Goal: Information Seeking & Learning: Learn about a topic

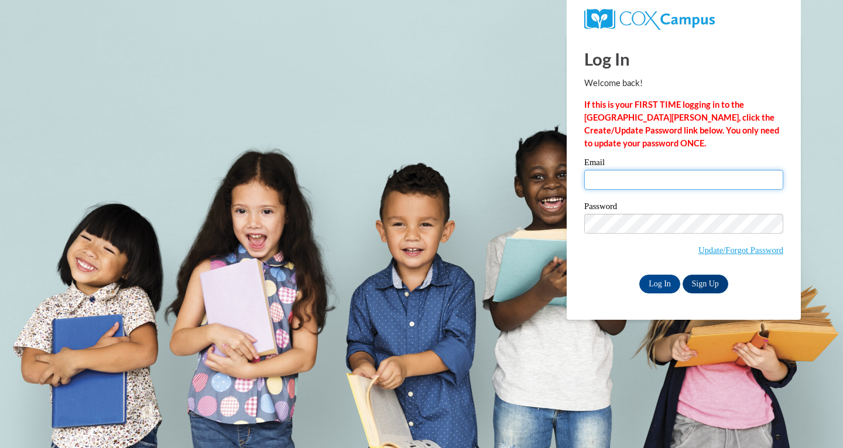
click at [601, 174] on input "Email" at bounding box center [684, 180] width 199 height 20
type input "[EMAIL_ADDRESS][DOMAIN_NAME]"
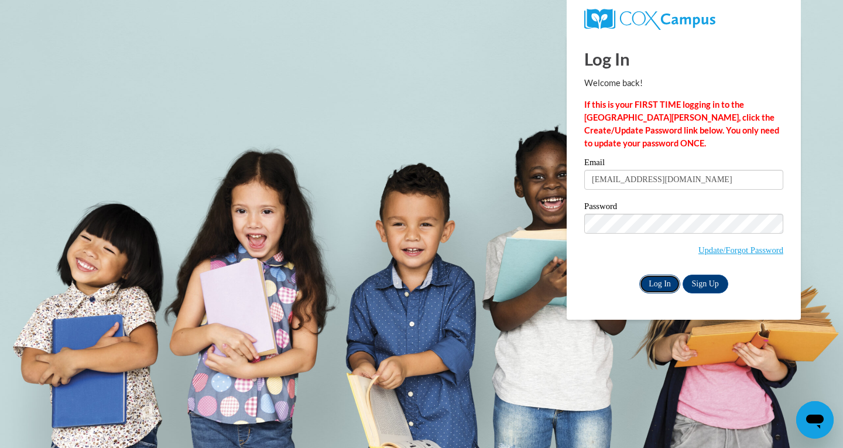
click at [651, 282] on input "Log In" at bounding box center [660, 284] width 41 height 19
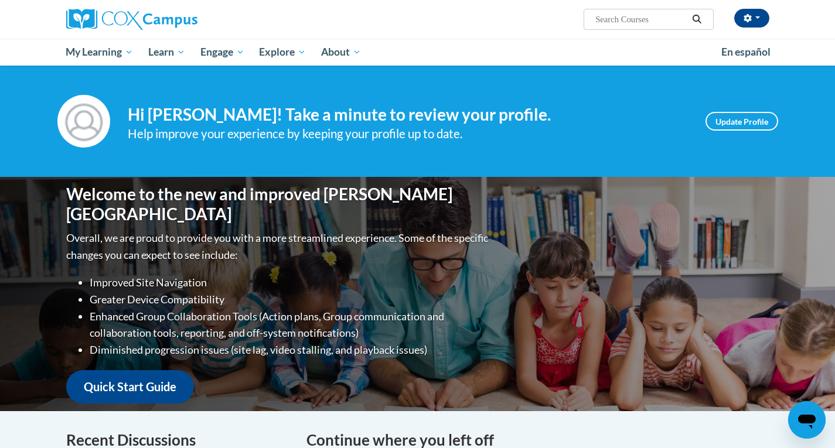
click at [638, 20] on input "Search..." at bounding box center [641, 19] width 94 height 14
type input "meaningful conversations"
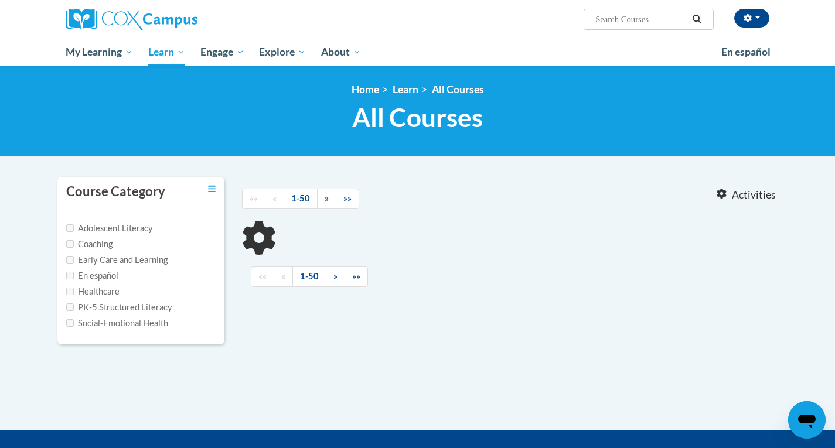
type input "meaningful conversations"
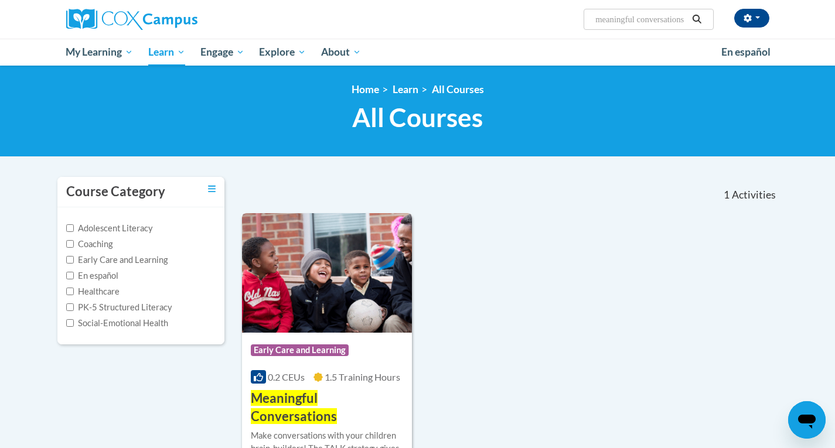
click at [353, 281] on img at bounding box center [327, 272] width 170 height 119
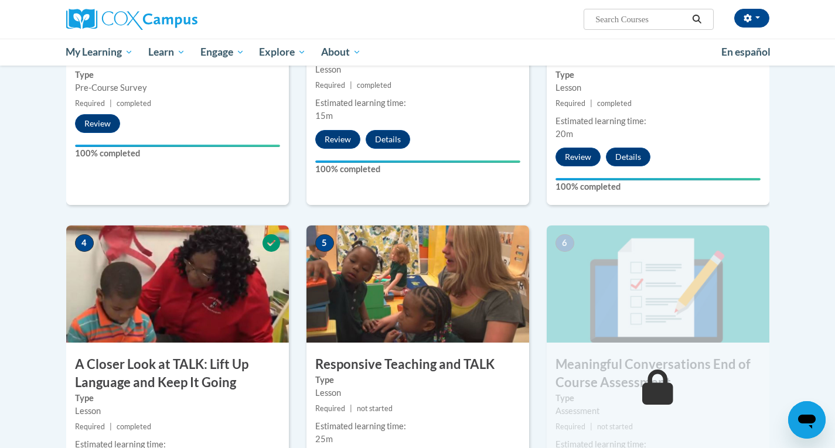
scroll to position [404, 0]
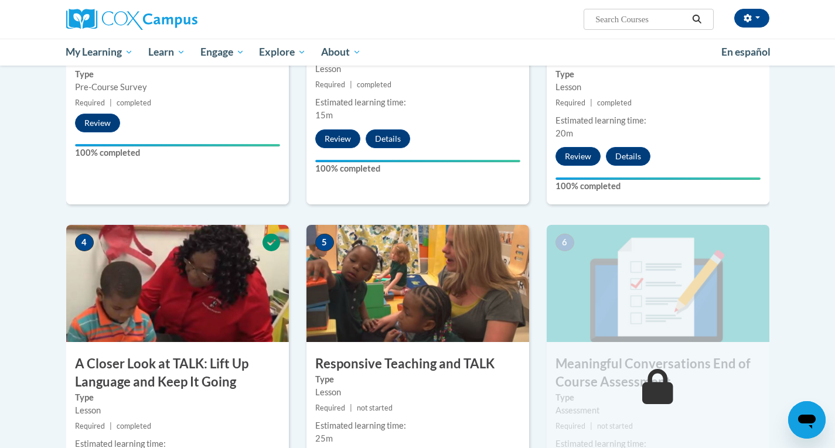
click at [217, 284] on img at bounding box center [177, 283] width 223 height 117
click at [180, 327] on img at bounding box center [177, 283] width 223 height 117
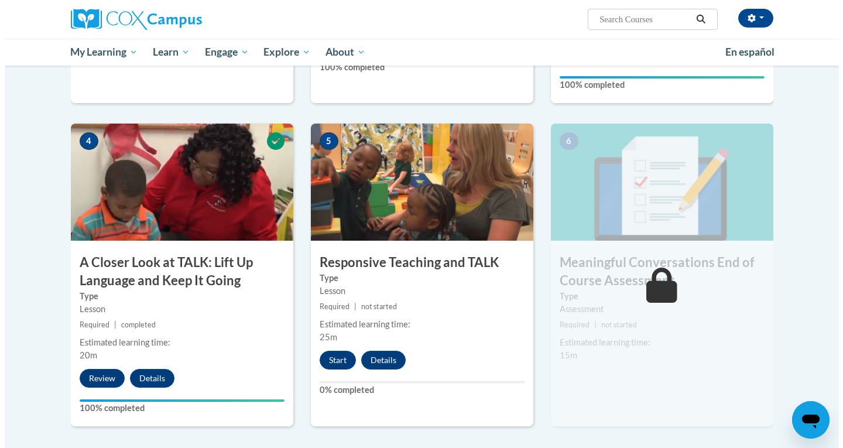
scroll to position [534, 0]
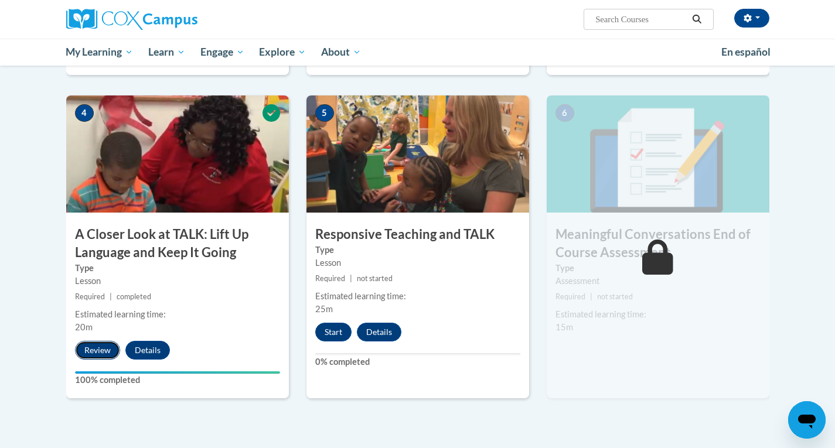
click at [105, 347] on button "Review" at bounding box center [97, 350] width 45 height 19
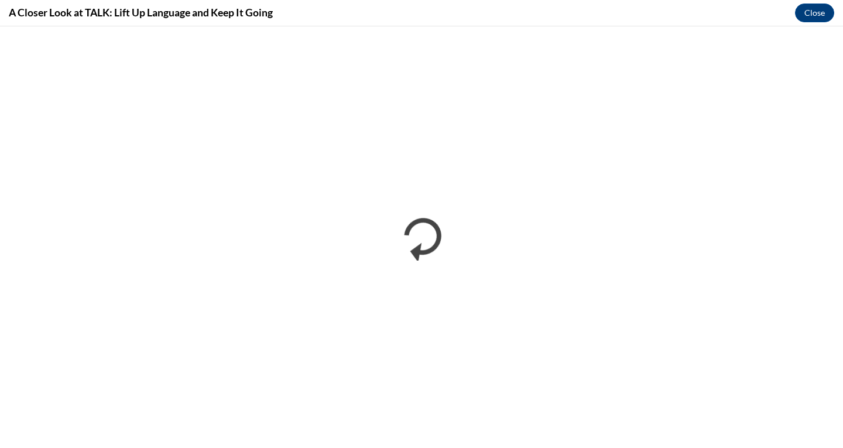
scroll to position [0, 0]
